Goal: Task Accomplishment & Management: Use online tool/utility

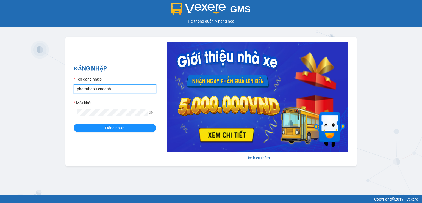
drag, startPoint x: 119, startPoint y: 90, endPoint x: 65, endPoint y: 94, distance: 53.4
click at [65, 94] on div "ĐĂNG NHẬP Tên đăng nhập phamthao.tienoanh Mật khẩu Đăng nhập Tìm hiểu thêm" at bounding box center [210, 102] width 291 height 130
type input "phuongthao.tienoanh"
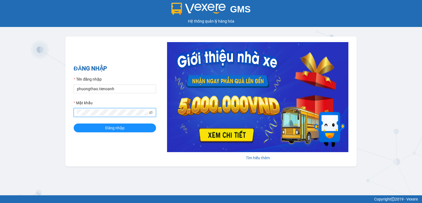
click at [71, 113] on div "ĐĂNG NHẬP Tên đăng nhập phuongthao.tienoanh Mật khẩu Đăng nhập Tìm hiểu thêm" at bounding box center [210, 102] width 291 height 130
click at [112, 131] on button "Đăng nhập" at bounding box center [115, 127] width 82 height 9
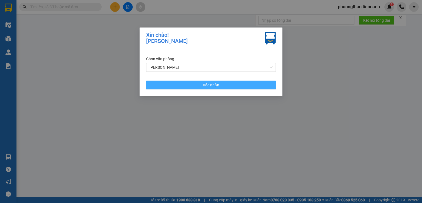
click at [224, 86] on button "Xác nhận" at bounding box center [211, 84] width 130 height 9
